Goal: Book appointment/travel/reservation

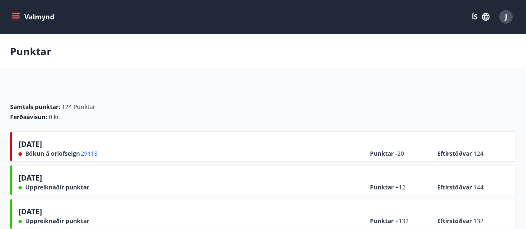
click at [18, 15] on icon "menu" at bounding box center [16, 15] width 8 height 1
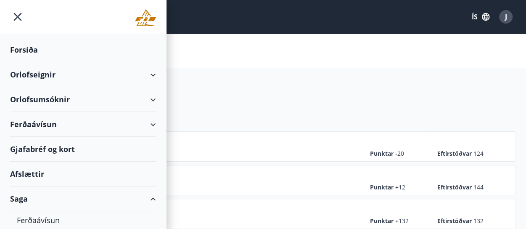
click at [37, 52] on div "Forsíða" at bounding box center [83, 49] width 146 height 25
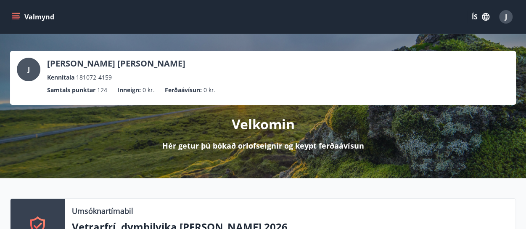
click at [20, 16] on icon "menu" at bounding box center [16, 17] width 8 height 8
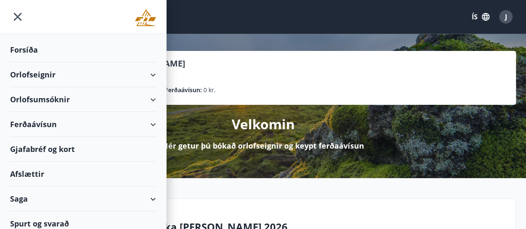
click at [147, 77] on div "Orlofseignir" at bounding box center [83, 74] width 146 height 25
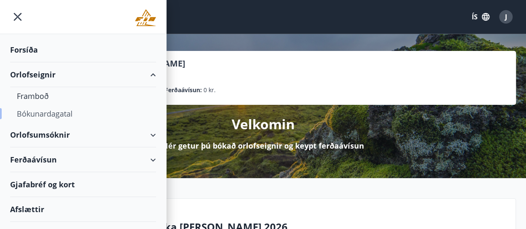
click at [58, 112] on div "Bókunardagatal" at bounding box center [83, 114] width 132 height 18
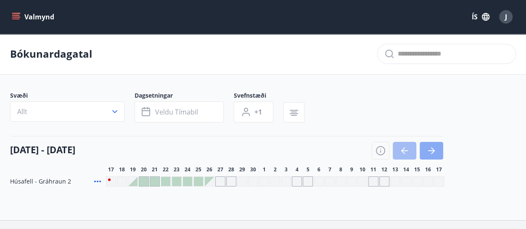
click at [432, 152] on icon "button" at bounding box center [433, 150] width 4 height 7
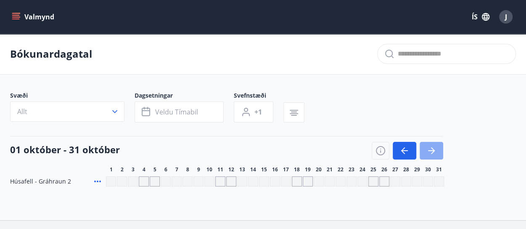
click at [432, 152] on icon "button" at bounding box center [433, 150] width 4 height 7
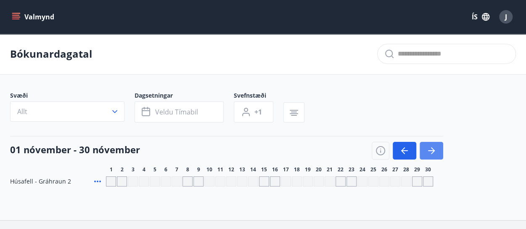
click at [432, 152] on icon "button" at bounding box center [433, 150] width 4 height 7
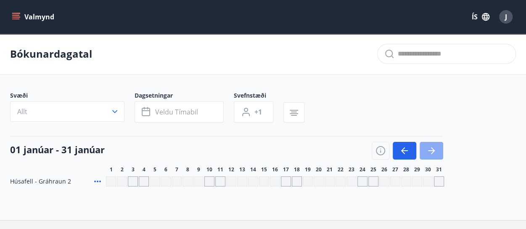
click at [432, 152] on icon "button" at bounding box center [433, 150] width 4 height 7
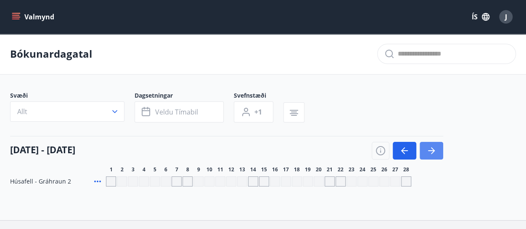
click at [432, 152] on icon "button" at bounding box center [433, 150] width 4 height 7
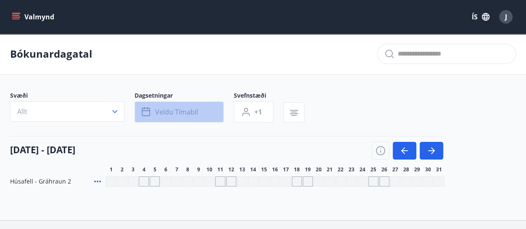
click at [168, 113] on span "Veldu tímabil" at bounding box center [176, 111] width 43 height 9
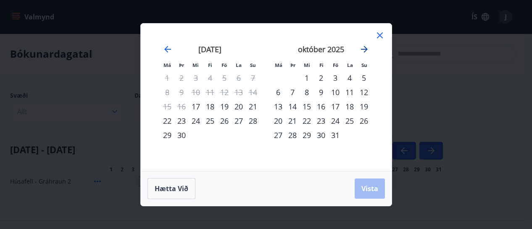
click at [366, 50] on icon "Move forward to switch to the next month." at bounding box center [364, 49] width 10 height 10
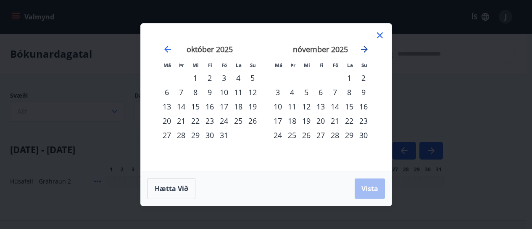
click at [366, 50] on icon "Move forward to switch to the next month." at bounding box center [364, 49] width 10 height 10
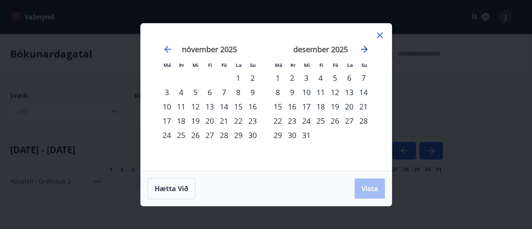
click at [366, 50] on icon "Move forward to switch to the next month." at bounding box center [364, 49] width 10 height 10
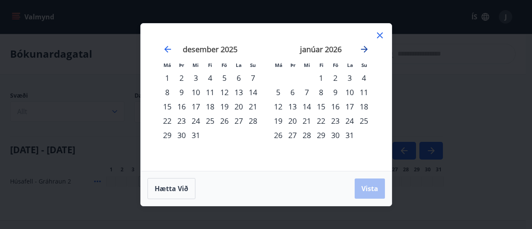
click at [366, 50] on icon "Move forward to switch to the next month." at bounding box center [364, 49] width 10 height 10
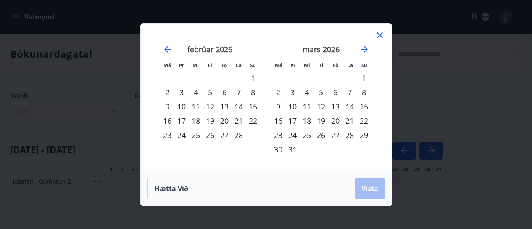
click at [381, 36] on icon at bounding box center [380, 35] width 6 height 6
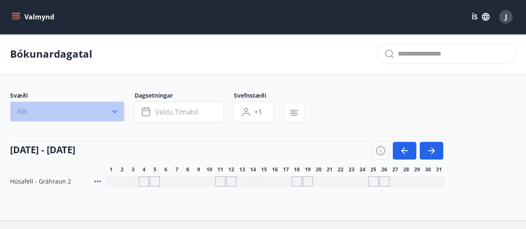
click at [85, 114] on button "Allt" at bounding box center [67, 111] width 114 height 20
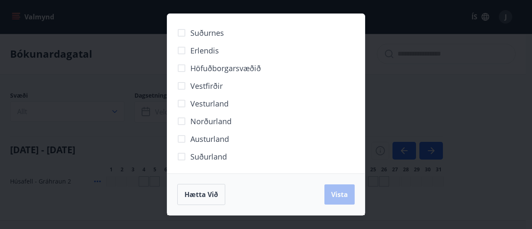
click at [216, 121] on span "Norðurland" at bounding box center [210, 121] width 41 height 11
click at [335, 199] on button "Vista" at bounding box center [339, 194] width 30 height 20
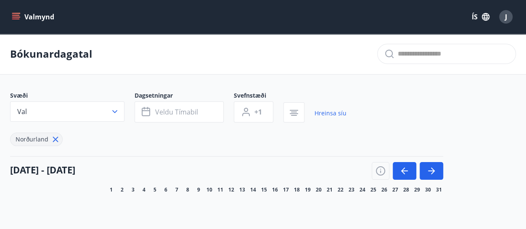
scroll to position [71, 0]
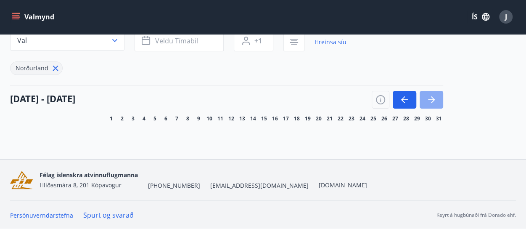
click at [435, 100] on icon "button" at bounding box center [431, 100] width 10 height 10
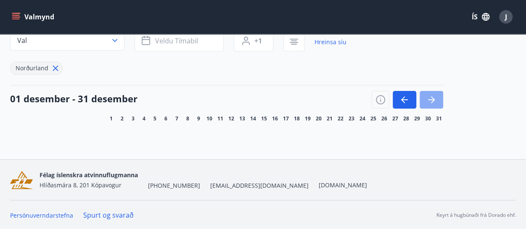
click at [435, 100] on icon "button" at bounding box center [431, 100] width 10 height 10
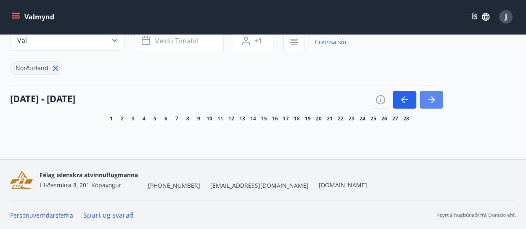
click at [435, 100] on icon "button" at bounding box center [431, 100] width 10 height 10
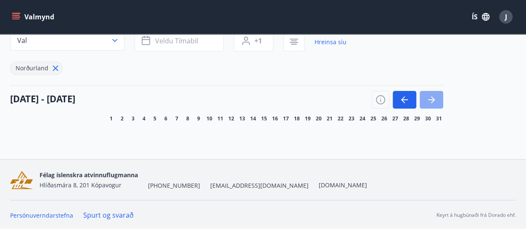
click at [435, 100] on icon "button" at bounding box center [431, 100] width 10 height 10
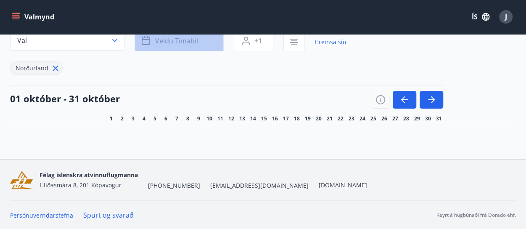
click at [175, 42] on span "Veldu tímabil" at bounding box center [176, 40] width 43 height 9
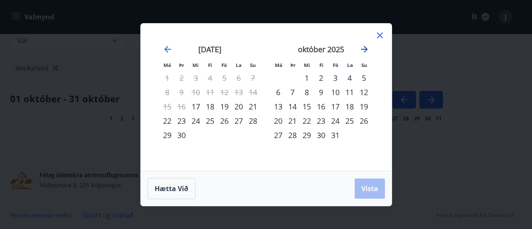
click at [366, 49] on icon "Move forward to switch to the next month." at bounding box center [364, 49] width 7 height 7
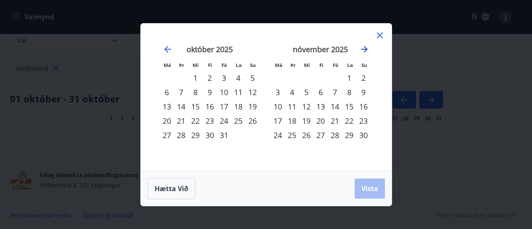
click at [366, 49] on icon "Move forward to switch to the next month." at bounding box center [364, 49] width 7 height 7
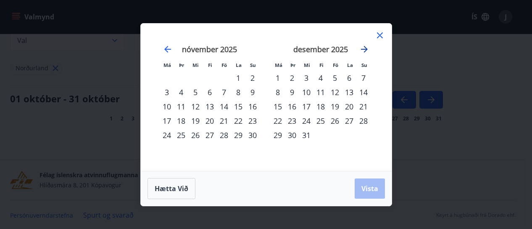
click at [366, 49] on icon "Move forward to switch to the next month." at bounding box center [364, 49] width 7 height 7
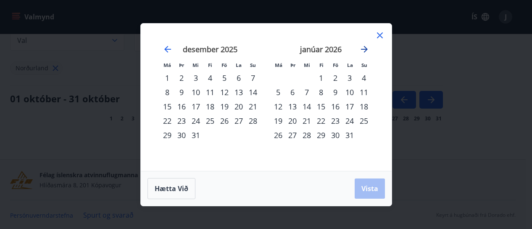
click at [366, 49] on icon "Move forward to switch to the next month." at bounding box center [364, 49] width 7 height 7
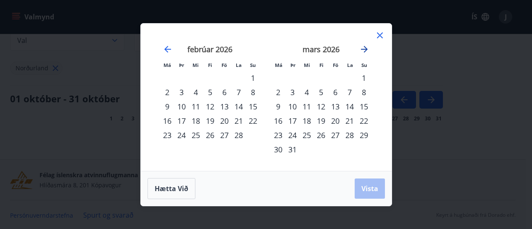
click at [366, 49] on icon "Move forward to switch to the next month." at bounding box center [364, 49] width 7 height 7
click at [169, 94] on div "2" at bounding box center [167, 92] width 14 height 14
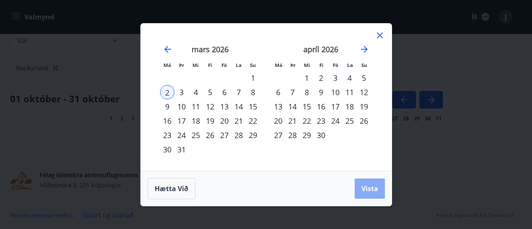
click at [369, 187] on span "Vista" at bounding box center [369, 188] width 17 height 9
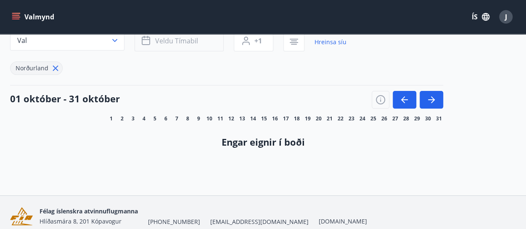
click at [172, 44] on span "Veldu tímabil" at bounding box center [176, 40] width 43 height 9
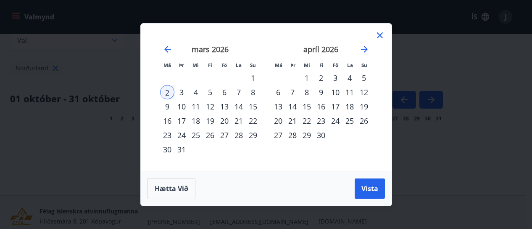
click at [378, 34] on icon at bounding box center [380, 35] width 6 height 6
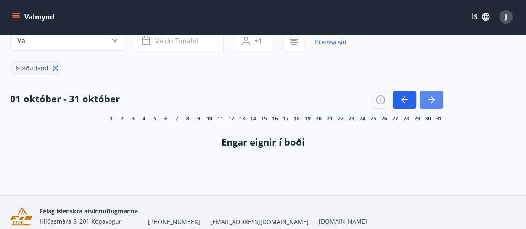
click at [435, 95] on icon "button" at bounding box center [431, 100] width 10 height 10
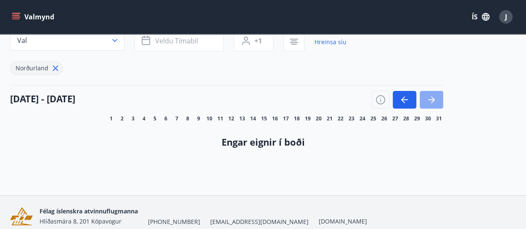
click at [435, 95] on icon "button" at bounding box center [431, 100] width 10 height 10
click at [405, 99] on icon "button" at bounding box center [404, 99] width 7 height 1
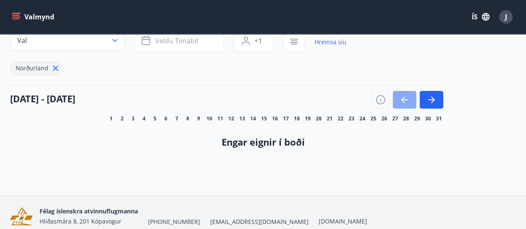
click at [405, 99] on icon "button" at bounding box center [404, 99] width 7 height 1
click at [435, 102] on icon "button" at bounding box center [431, 100] width 10 height 10
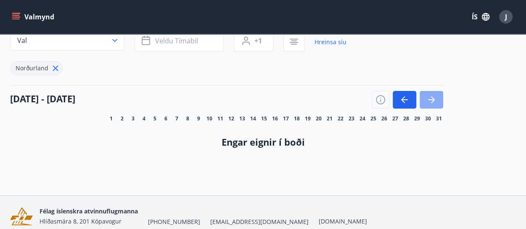
click at [435, 102] on icon "button" at bounding box center [431, 100] width 10 height 10
click at [402, 99] on icon "button" at bounding box center [403, 99] width 4 height 7
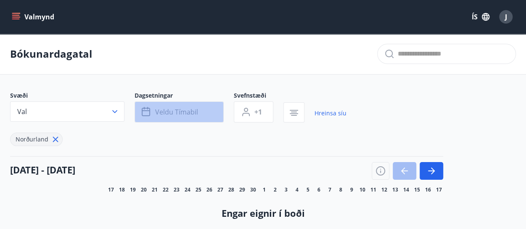
click at [192, 111] on span "Veldu tímabil" at bounding box center [176, 111] width 43 height 9
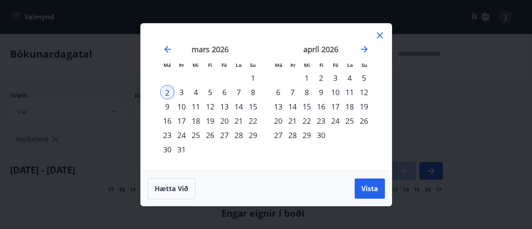
click at [208, 124] on div "19" at bounding box center [210, 120] width 14 height 14
click at [181, 139] on div "24" at bounding box center [181, 135] width 14 height 14
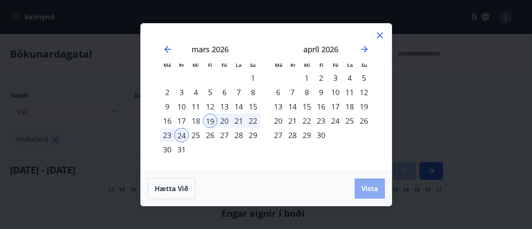
click at [371, 190] on span "Vista" at bounding box center [369, 188] width 17 height 9
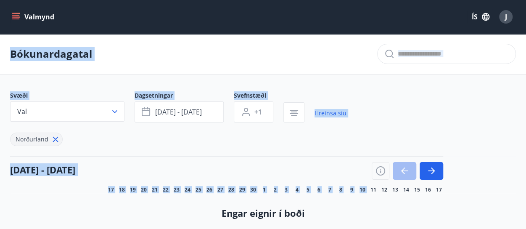
drag, startPoint x: 369, startPoint y: 190, endPoint x: 479, endPoint y: -46, distance: 259.8
click at [479, 0] on html "Valmynd ÍS J Bókunardagatal Svæði Val Dagsetningar mar 19 - mar 24 Svefnstæði +…" at bounding box center [263, 167] width 526 height 335
click at [187, 58] on div "Bókunardagatal" at bounding box center [263, 54] width 526 height 41
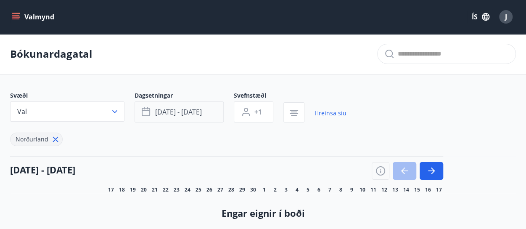
click at [199, 111] on span "[DATE] - [DATE]" at bounding box center [178, 111] width 47 height 9
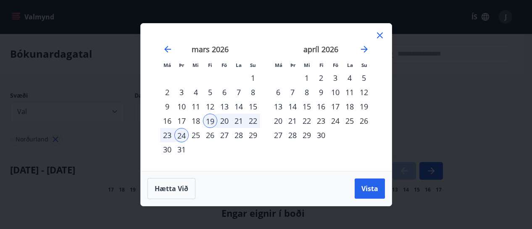
click at [211, 124] on div "19" at bounding box center [210, 120] width 14 height 14
click at [224, 124] on div "20" at bounding box center [224, 120] width 14 height 14
click at [213, 123] on div "19" at bounding box center [210, 120] width 14 height 14
click at [225, 120] on div "20" at bounding box center [224, 120] width 14 height 14
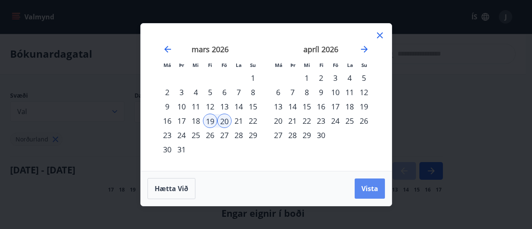
click at [370, 188] on span "Vista" at bounding box center [369, 188] width 17 height 9
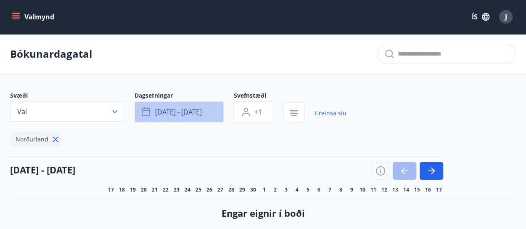
click at [201, 111] on span "mar 19 - mar 20" at bounding box center [178, 111] width 47 height 9
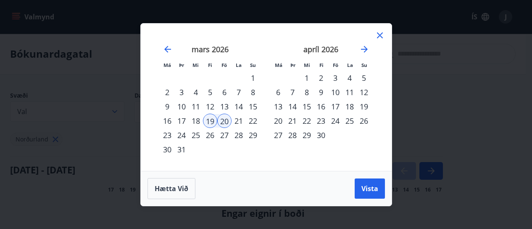
click at [211, 121] on div "19" at bounding box center [210, 120] width 14 height 14
click at [184, 137] on div "24" at bounding box center [181, 135] width 14 height 14
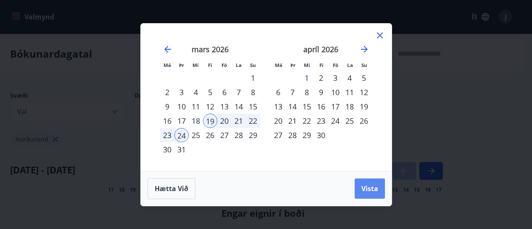
click at [367, 185] on span "Vista" at bounding box center [369, 188] width 17 height 9
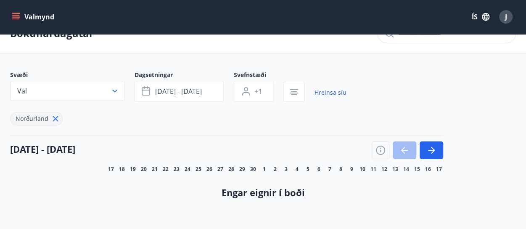
scroll to position [20, 0]
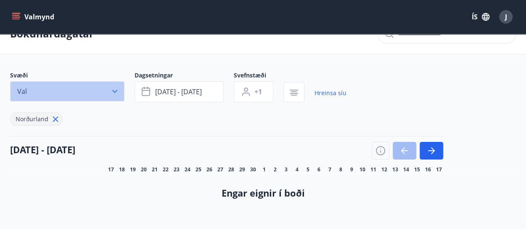
click at [117, 89] on icon "button" at bounding box center [115, 91] width 8 height 8
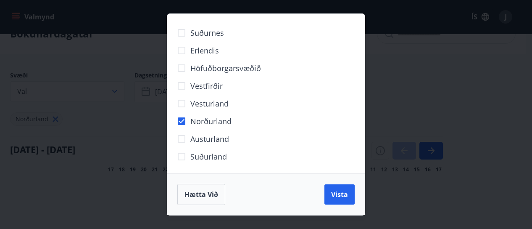
click at [219, 118] on span "Norðurland" at bounding box center [210, 121] width 41 height 11
click at [339, 195] on span "Vista" at bounding box center [339, 194] width 17 height 9
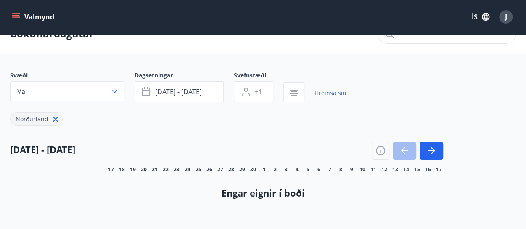
scroll to position [0, 0]
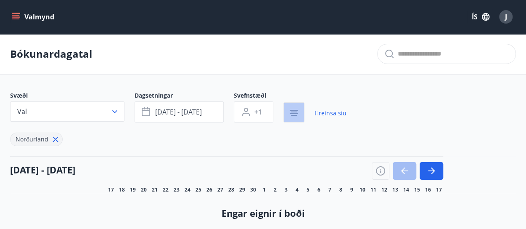
click at [292, 111] on icon "button" at bounding box center [294, 113] width 10 height 10
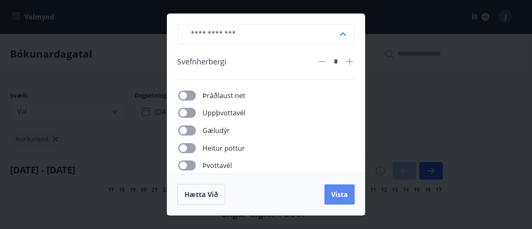
click at [340, 196] on span "Vista" at bounding box center [339, 194] width 17 height 9
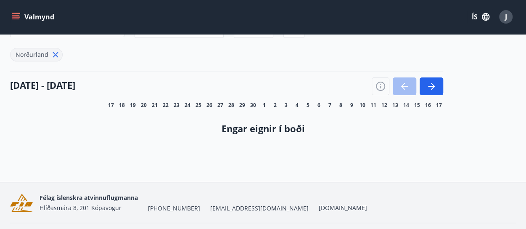
click at [415, 108] on span "15" at bounding box center [417, 105] width 6 height 7
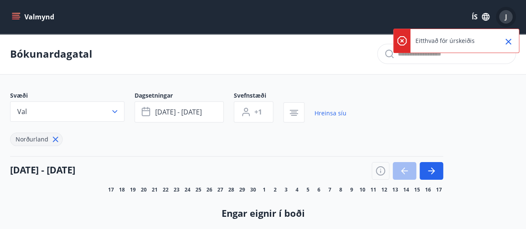
click at [507, 21] on div "J" at bounding box center [505, 16] width 13 height 13
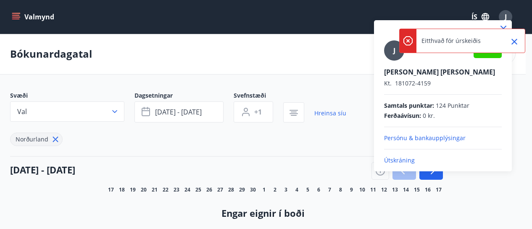
click at [318, 50] on div at bounding box center [266, 114] width 532 height 229
